Goal: Navigation & Orientation: Understand site structure

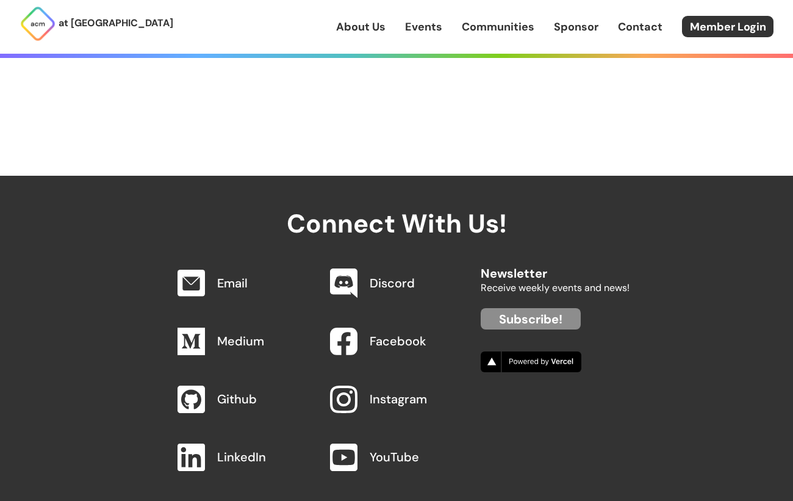
scroll to position [1287, 0]
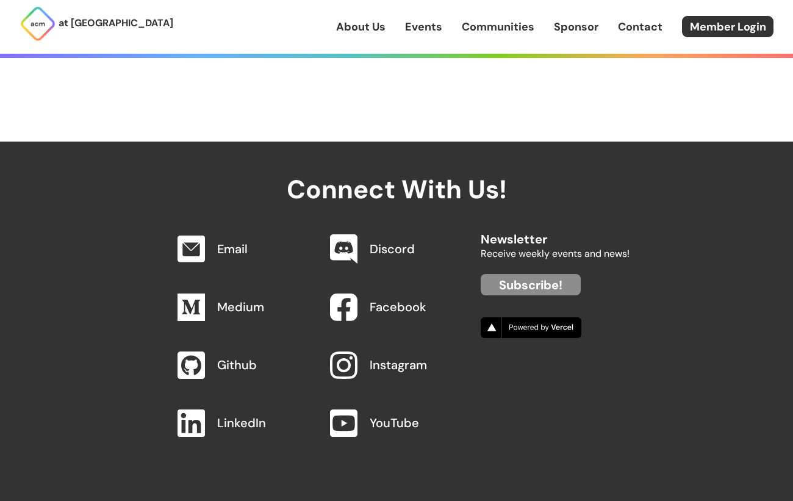
click at [430, 26] on link "Events" at bounding box center [423, 27] width 37 height 16
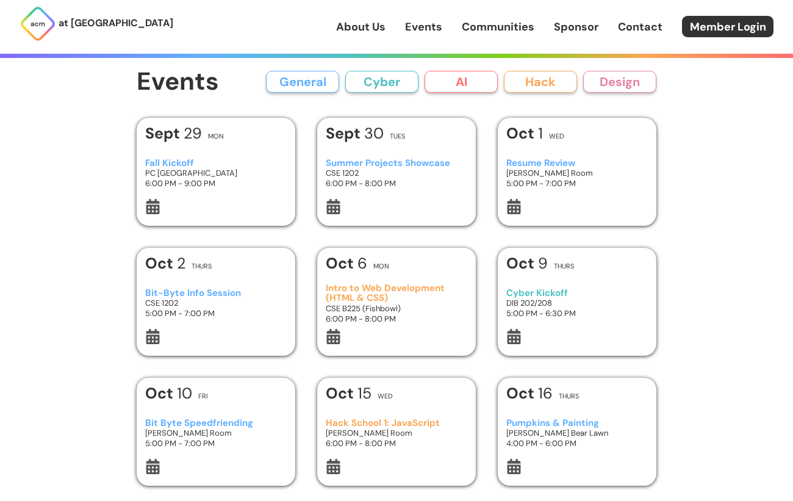
click at [632, 80] on button "Design" at bounding box center [619, 82] width 73 height 22
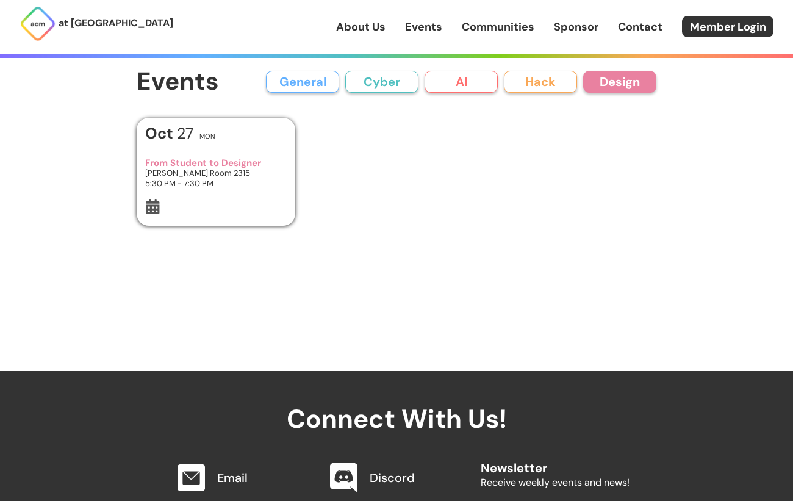
click at [276, 149] on div "From Student to Designer Jacobs Room 2315 5:30 PM - 7:30 PM" at bounding box center [216, 173] width 142 height 51
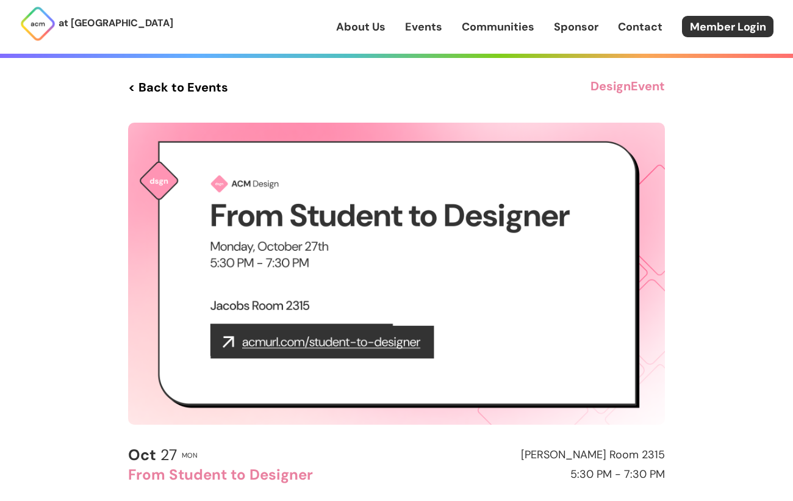
click at [427, 30] on link "Events" at bounding box center [423, 27] width 37 height 16
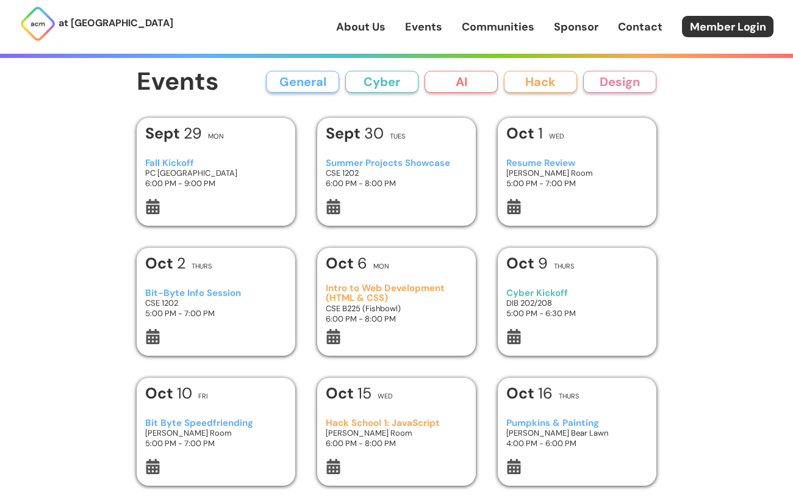
click at [498, 26] on link "Communities" at bounding box center [498, 27] width 73 height 16
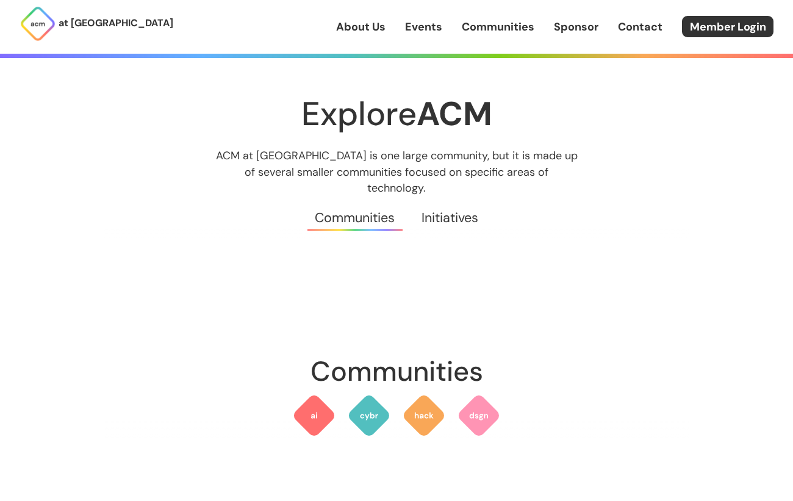
click at [466, 206] on link "Initiatives" at bounding box center [449, 218] width 83 height 44
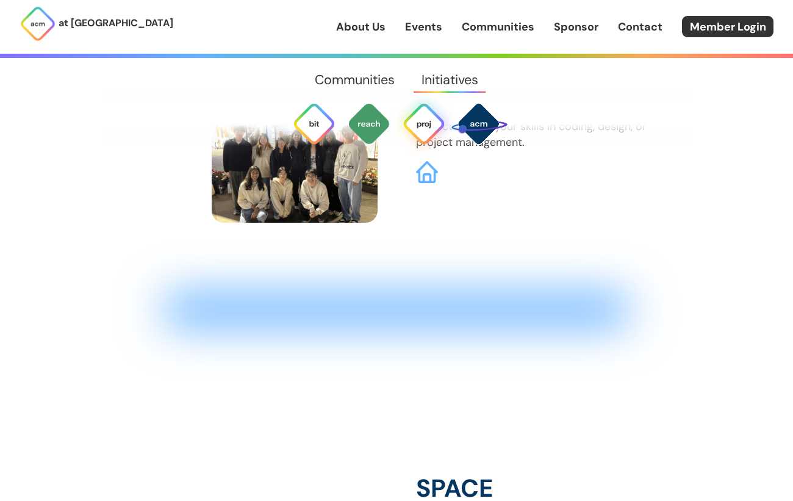
scroll to position [3467, 0]
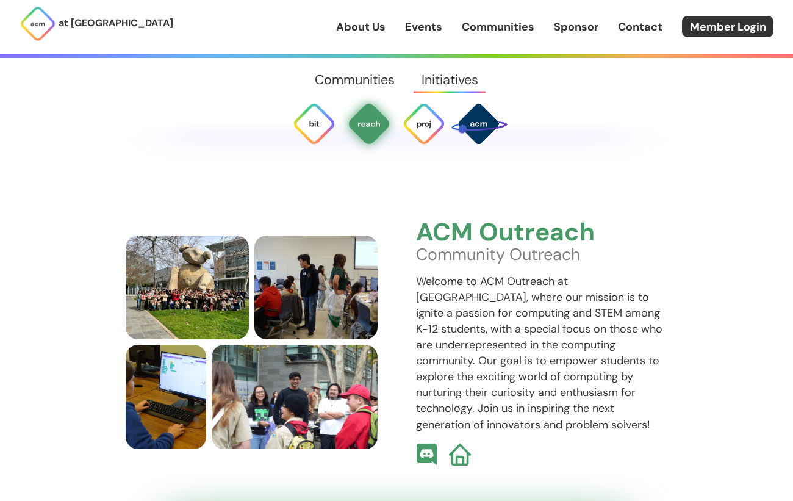
click at [511, 448] on div "ACM Outreach Community Outreach Welcome to ACM Outreach at UCSD, where our miss…" at bounding box center [396, 309] width 585 height 443
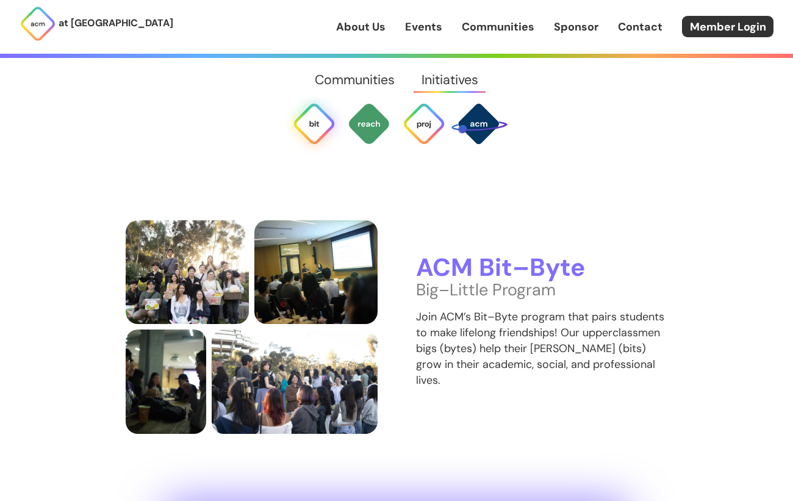
scroll to position [2358, 0]
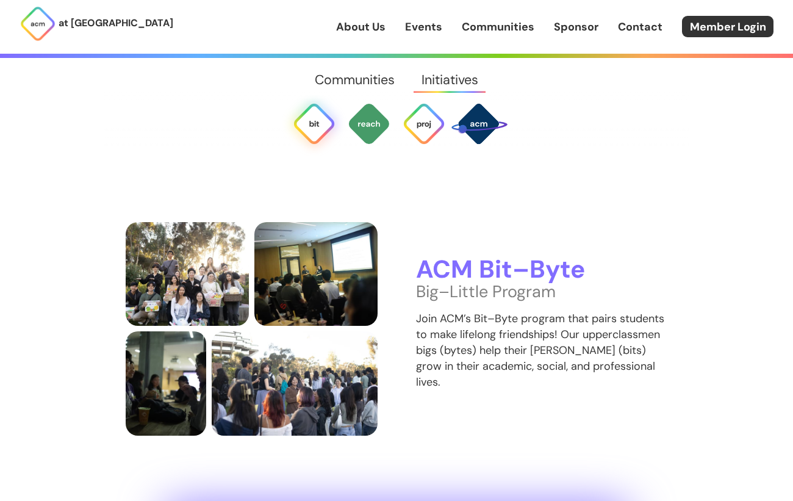
click at [379, 77] on link "Communities" at bounding box center [355, 80] width 106 height 44
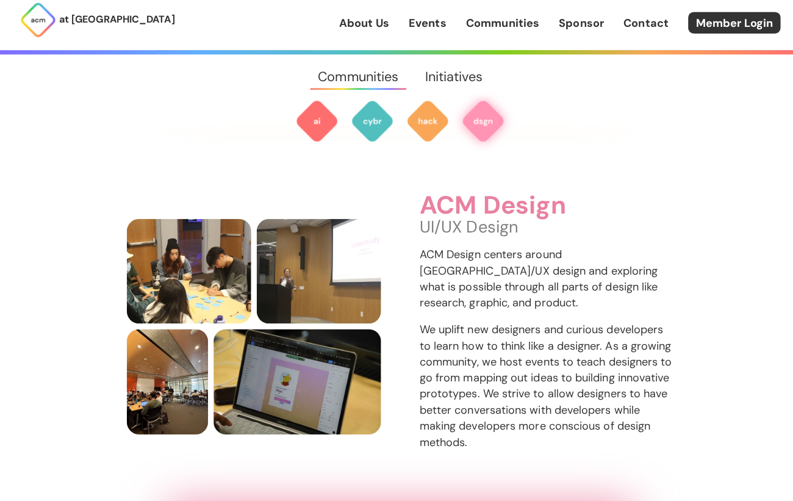
scroll to position [1722, 0]
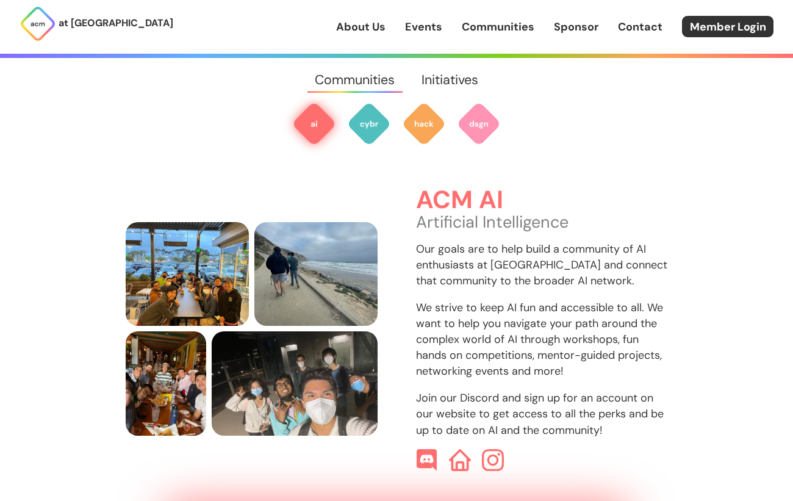
click at [507, 23] on link "Communities" at bounding box center [498, 27] width 73 height 16
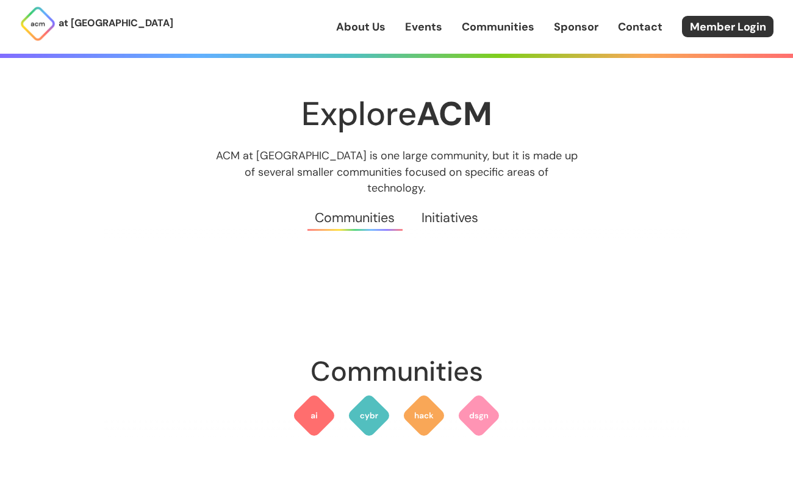
click at [588, 23] on link "Sponsor" at bounding box center [576, 27] width 45 height 16
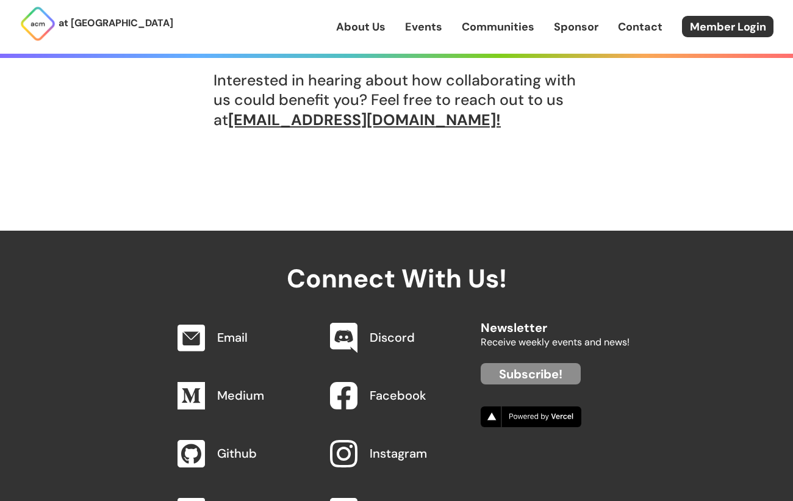
scroll to position [1187, 0]
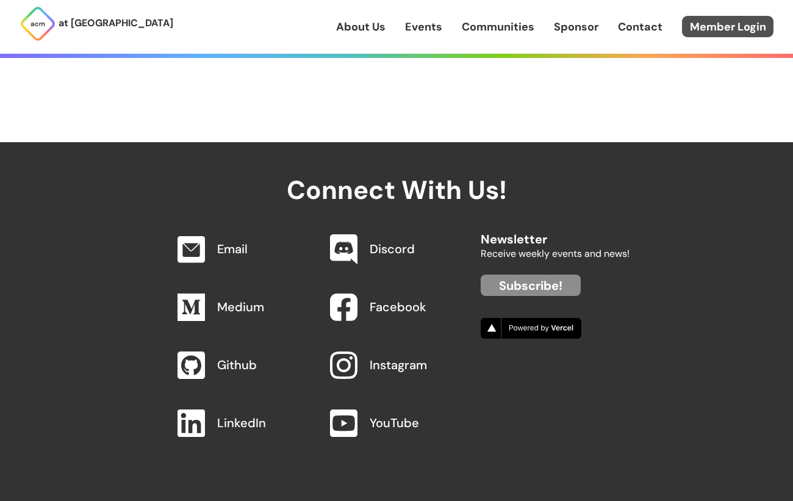
click at [713, 22] on link "Member Login" at bounding box center [727, 26] width 91 height 21
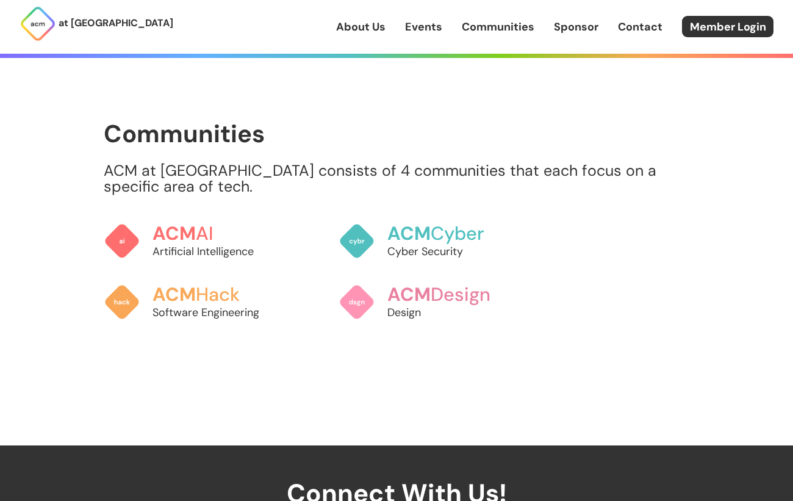
scroll to position [1072, 0]
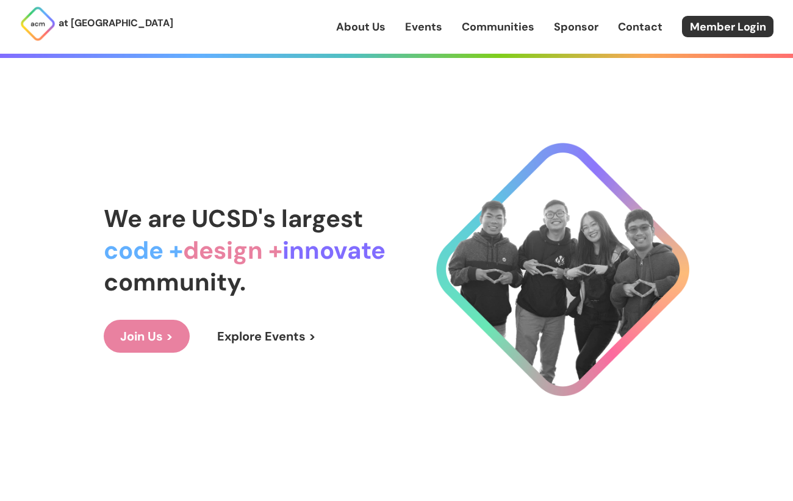
scroll to position [1075, 0]
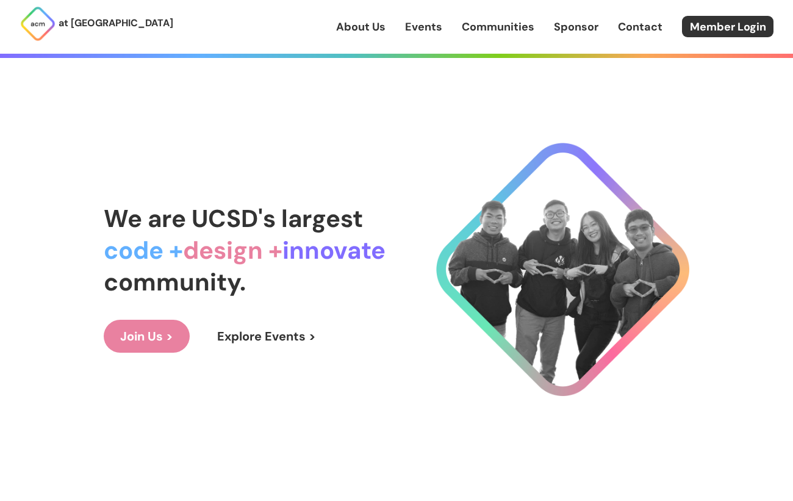
scroll to position [1032, 0]
